Goal: Task Accomplishment & Management: Complete application form

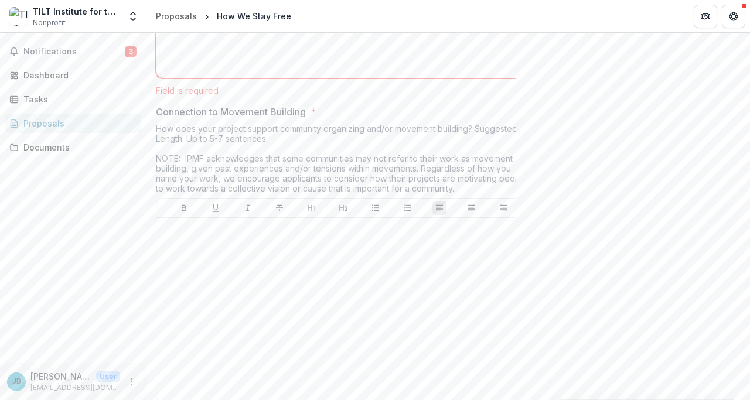
scroll to position [2320, 0]
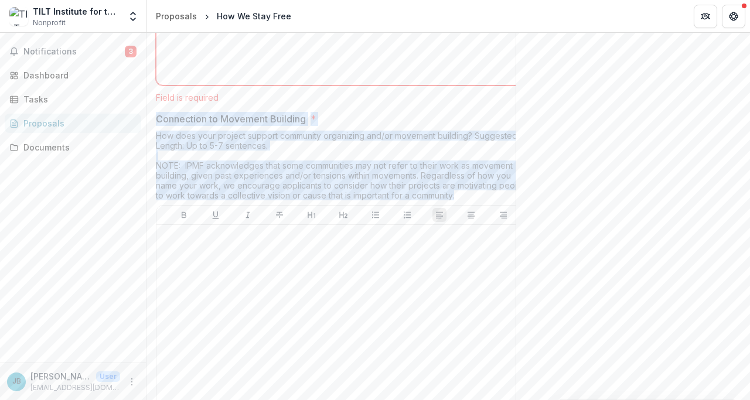
drag, startPoint x: 158, startPoint y: 120, endPoint x: 460, endPoint y: 196, distance: 311.6
click at [460, 196] on div "Connection to Movement Building * How does your project support community organ…" at bounding box center [343, 263] width 375 height 303
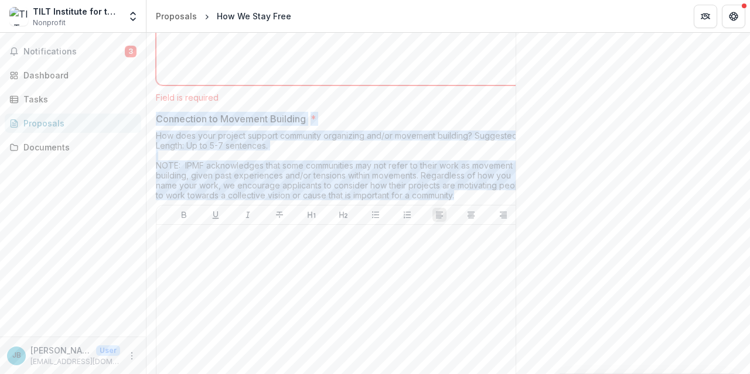
copy div "Connection to Movement Building * How does your project support community organ…"
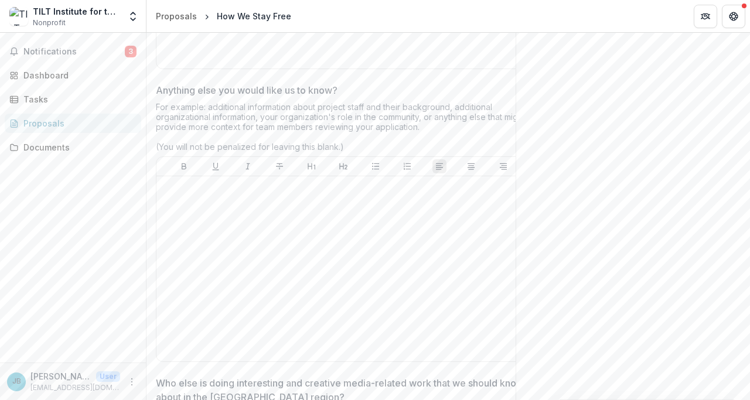
scroll to position [2964, 0]
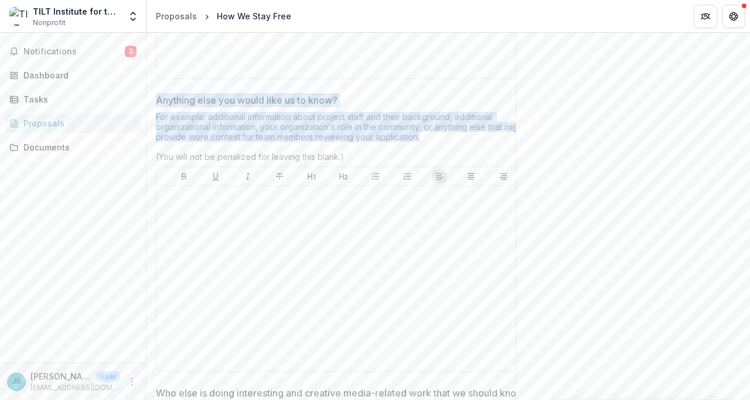
drag, startPoint x: 418, startPoint y: 136, endPoint x: 158, endPoint y: 99, distance: 262.0
click at [158, 99] on div "Anything else you would like us to know? For example: additional information ab…" at bounding box center [343, 234] width 375 height 283
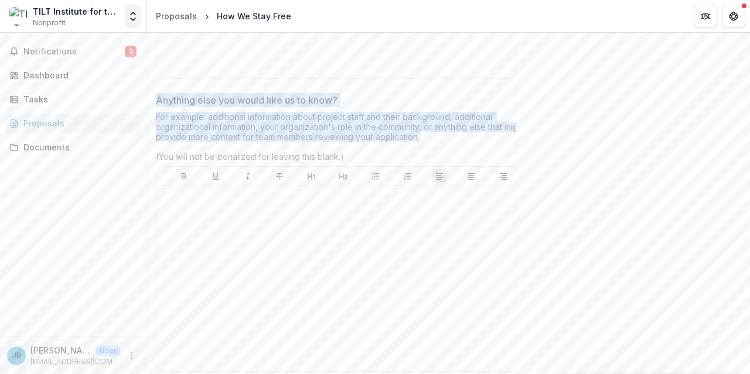
copy div "Anything else you would like us to know? For example: additional information ab…"
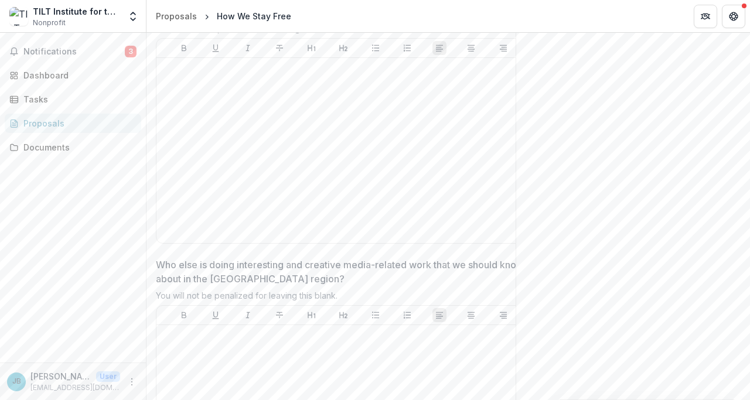
scroll to position [3108, 0]
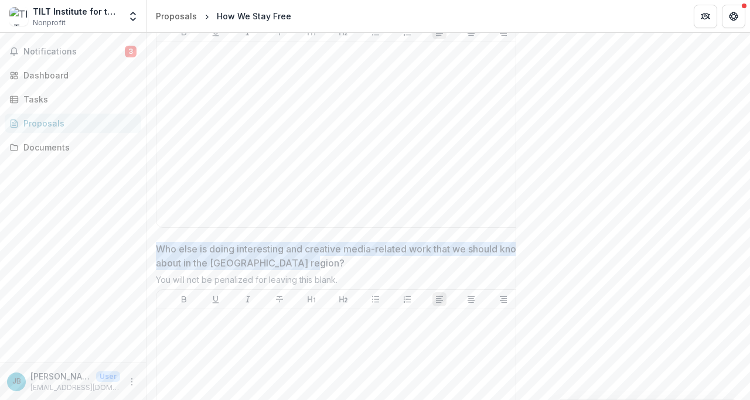
drag, startPoint x: 337, startPoint y: 265, endPoint x: 153, endPoint y: 255, distance: 184.2
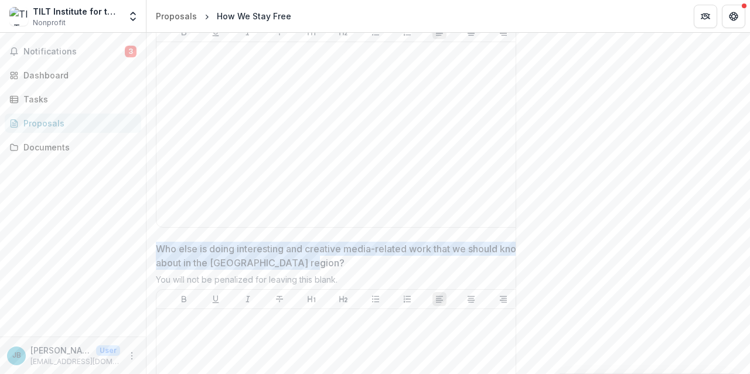
copy p "Who else is doing interesting and creative media-related work that we should kn…"
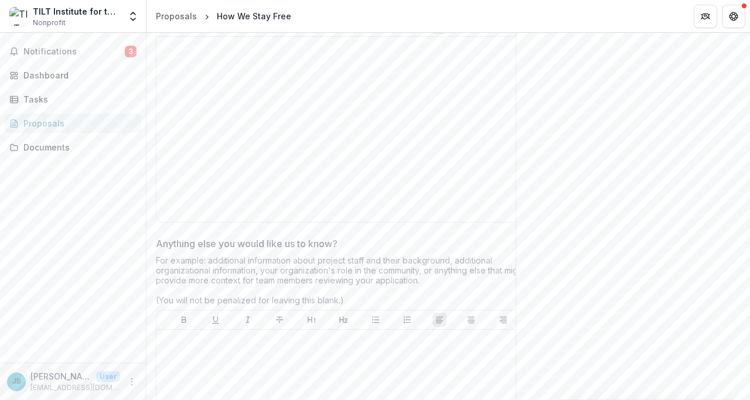
scroll to position [2645, 0]
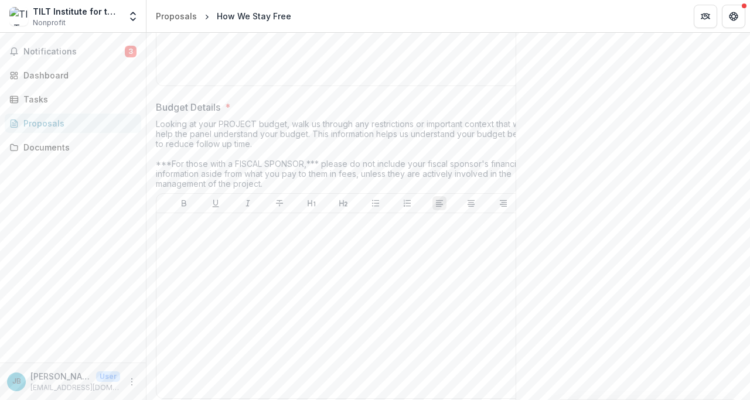
drag, startPoint x: 256, startPoint y: 139, endPoint x: 158, endPoint y: 109, distance: 102.4
click at [158, 109] on div "Budget Details * Looking at your PROJECT budget, walk us through any restrictio…" at bounding box center [343, 251] width 375 height 303
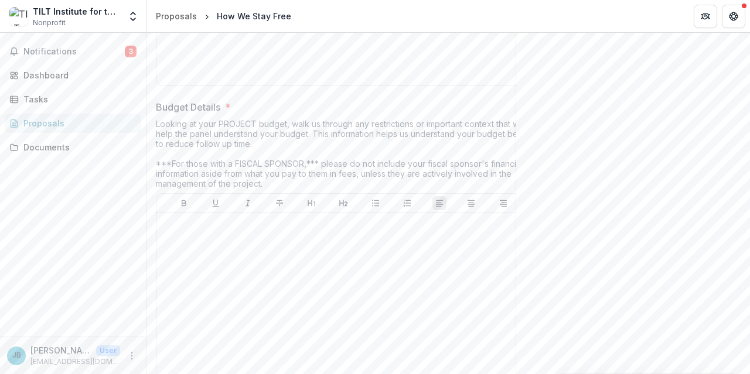
copy div "Budget Details * Looking at your PROJECT budget, walk us through any restrictio…"
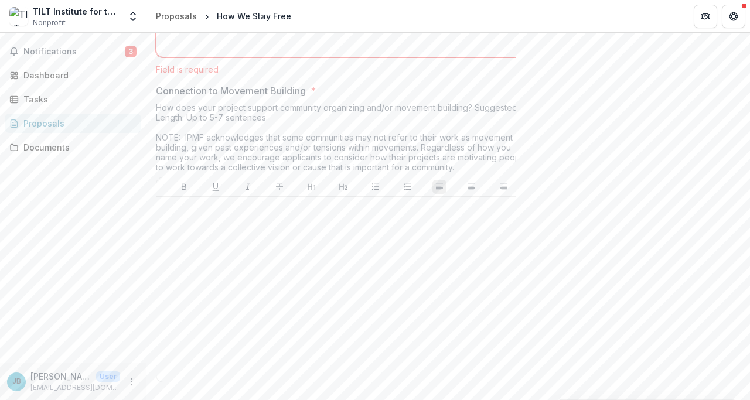
scroll to position [2350, 0]
